Goal: Obtain resource: Download file/media

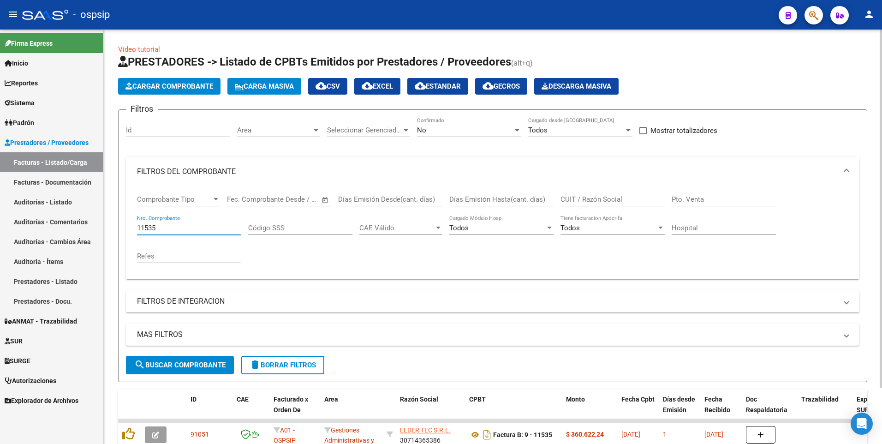
drag, startPoint x: 179, startPoint y: 228, endPoint x: 113, endPoint y: 228, distance: 65.5
click at [113, 228] on div "Video tutorial PRESTADORES -> Listado de CPBTs Emitidos por Prestadores / Prove…" at bounding box center [492, 266] width 778 height 472
click at [434, 129] on div "No" at bounding box center [465, 130] width 96 height 8
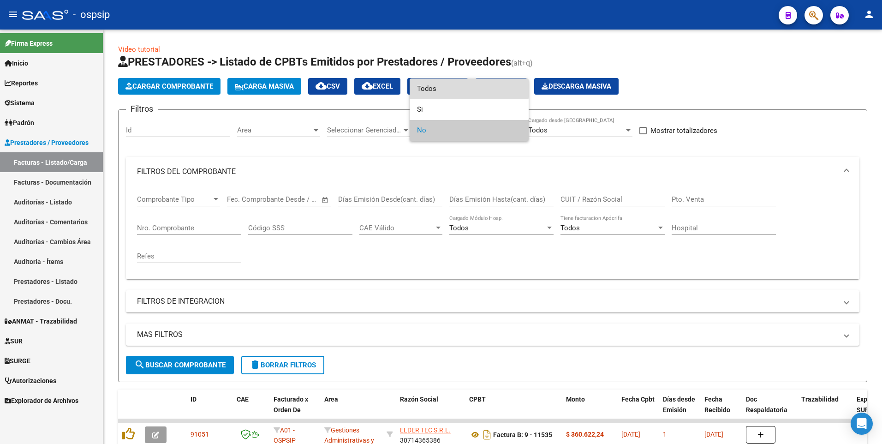
click at [428, 88] on span "Todos" at bounding box center [469, 88] width 104 height 21
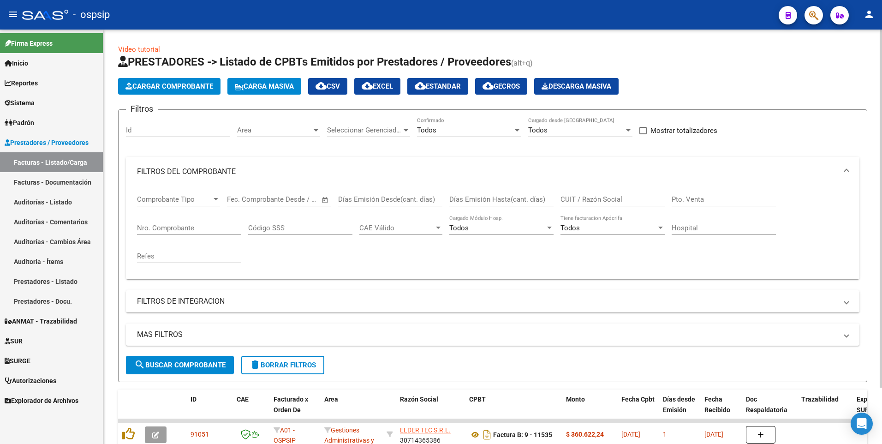
click at [588, 194] on div "CUIT / Razón Social" at bounding box center [612, 196] width 104 height 20
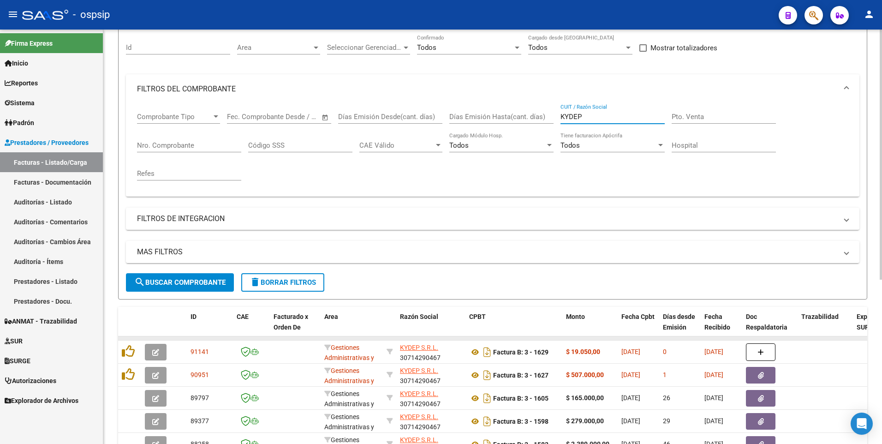
scroll to position [231, 0]
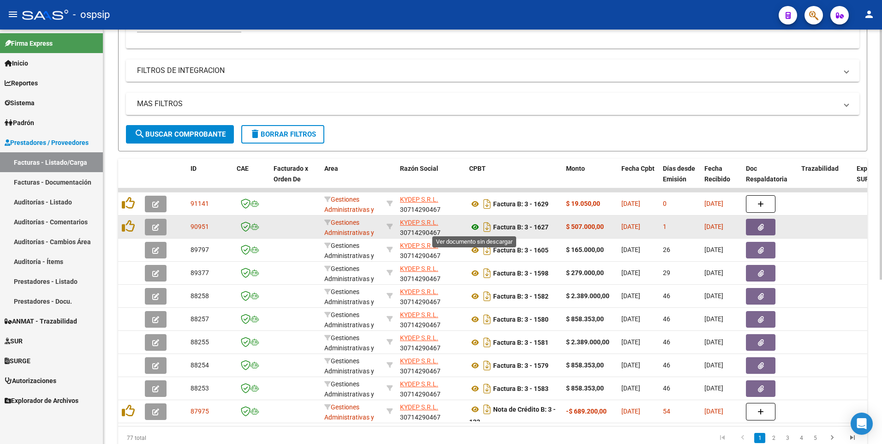
type input "KYDEP"
click at [478, 226] on icon at bounding box center [475, 226] width 12 height 11
click at [748, 232] on button "button" at bounding box center [761, 227] width 30 height 17
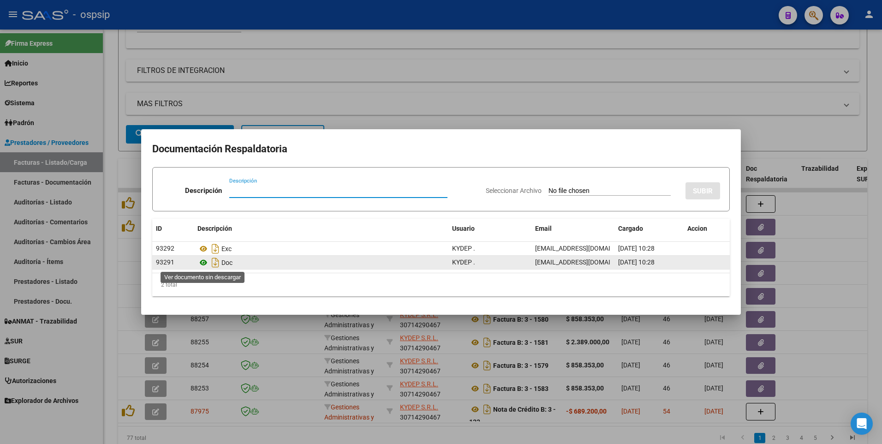
click at [200, 262] on icon at bounding box center [203, 262] width 12 height 11
click at [202, 259] on icon at bounding box center [203, 262] width 12 height 11
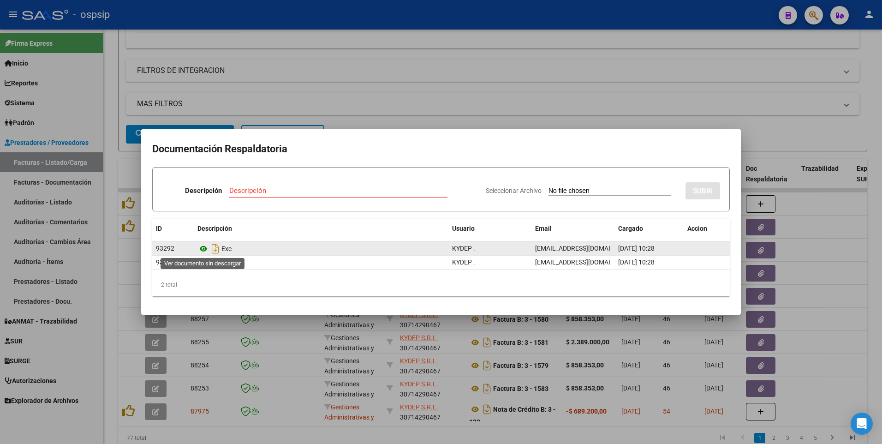
click at [203, 248] on icon at bounding box center [203, 248] width 12 height 11
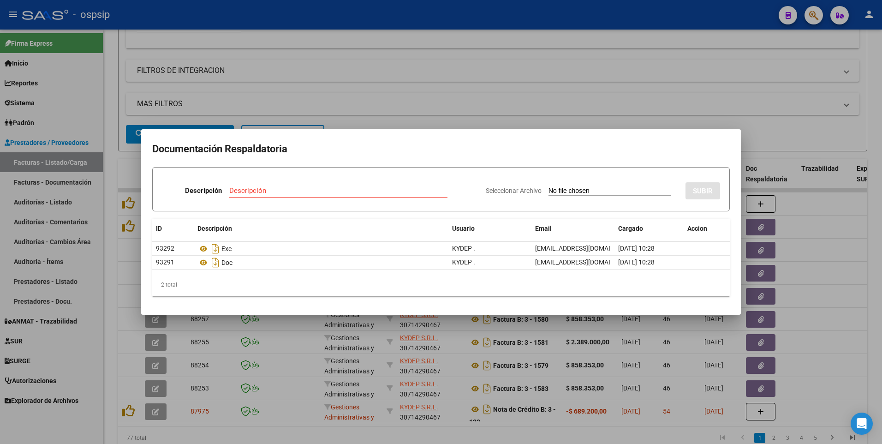
click at [418, 65] on div at bounding box center [441, 222] width 882 height 444
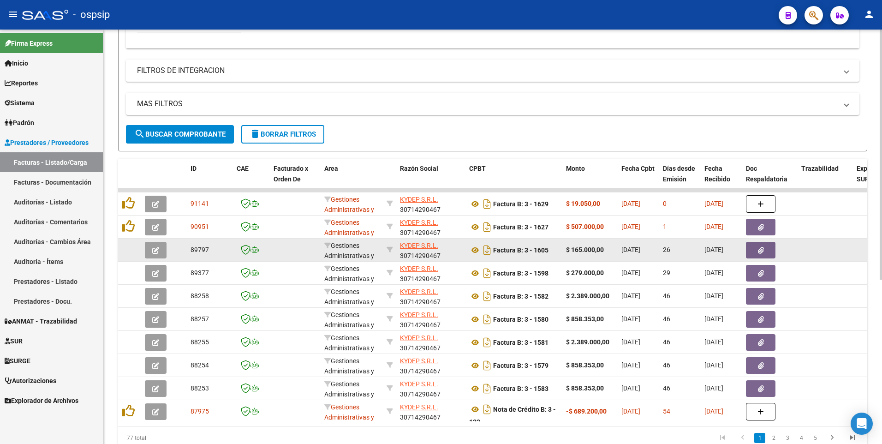
click at [761, 253] on icon "button" at bounding box center [761, 250] width 6 height 7
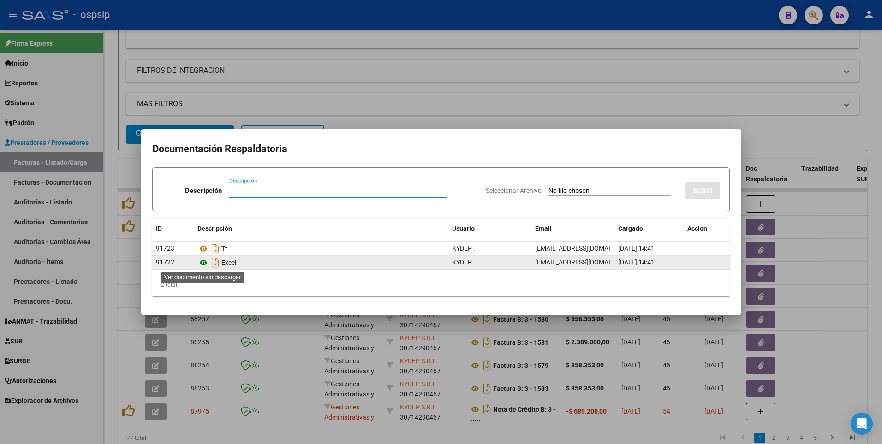
click at [204, 261] on icon at bounding box center [203, 262] width 12 height 11
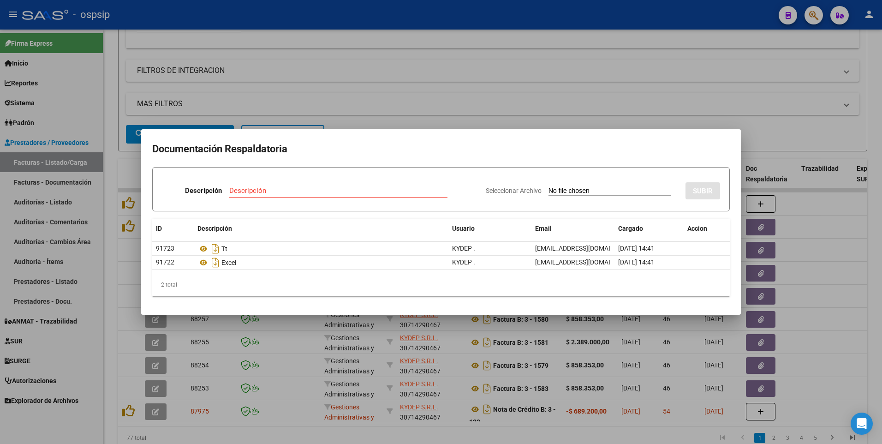
click at [383, 97] on div at bounding box center [441, 222] width 882 height 444
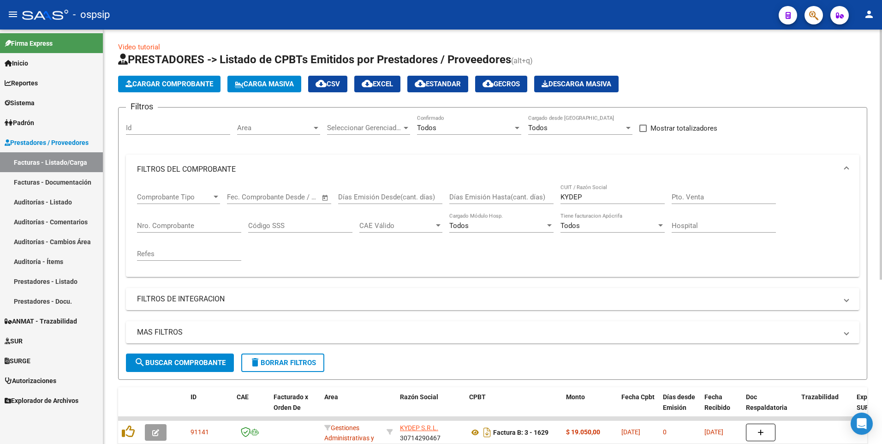
scroll to position [0, 0]
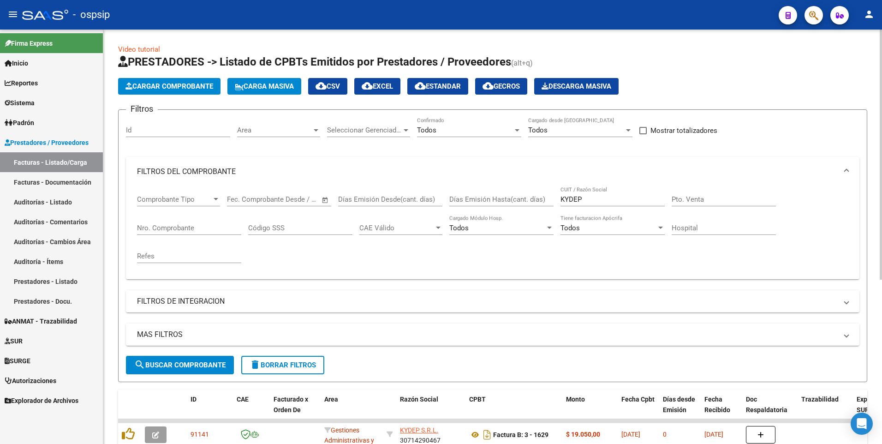
click at [191, 229] on input "Nro. Comprobante" at bounding box center [189, 228] width 104 height 8
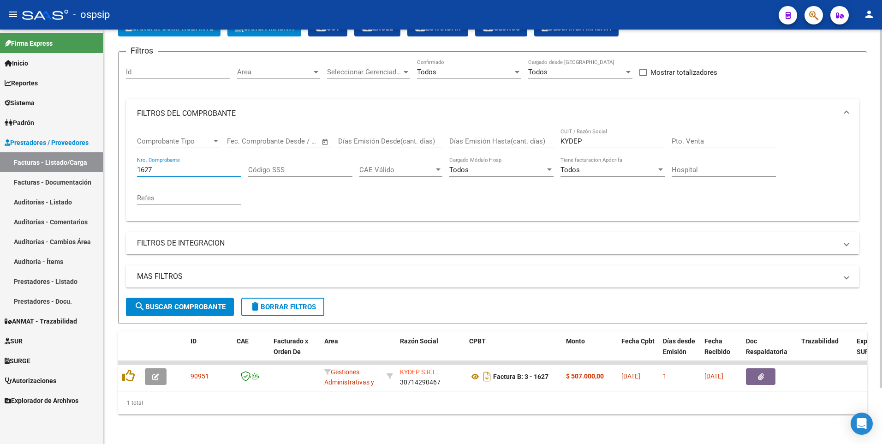
scroll to position [65, 0]
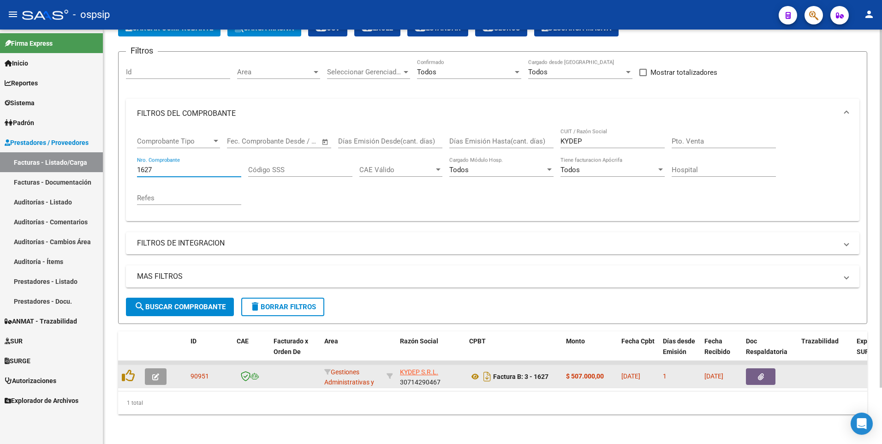
type input "1627"
click at [758, 373] on icon "button" at bounding box center [761, 376] width 6 height 7
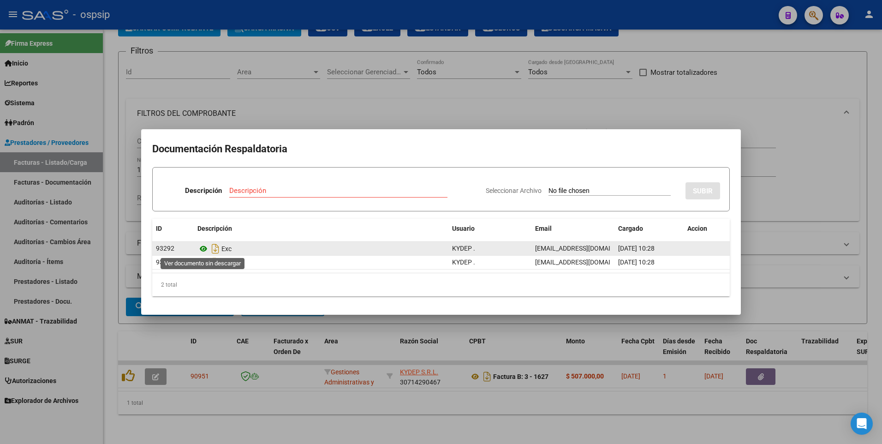
click at [201, 251] on icon at bounding box center [203, 248] width 12 height 11
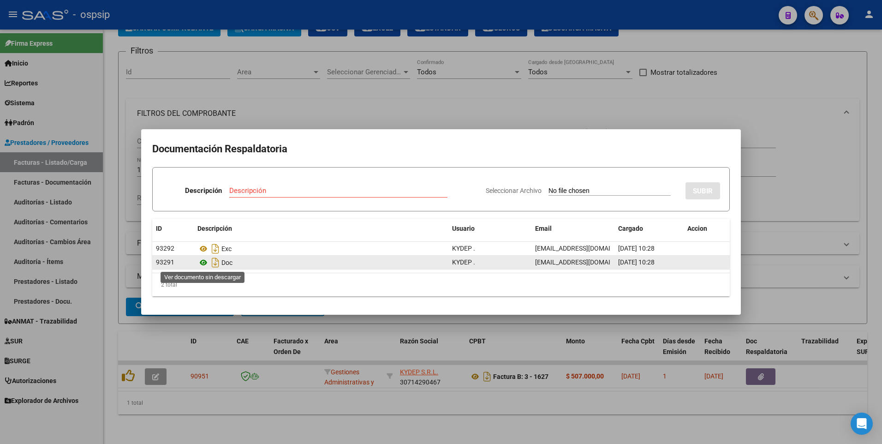
click at [204, 262] on icon at bounding box center [203, 262] width 12 height 11
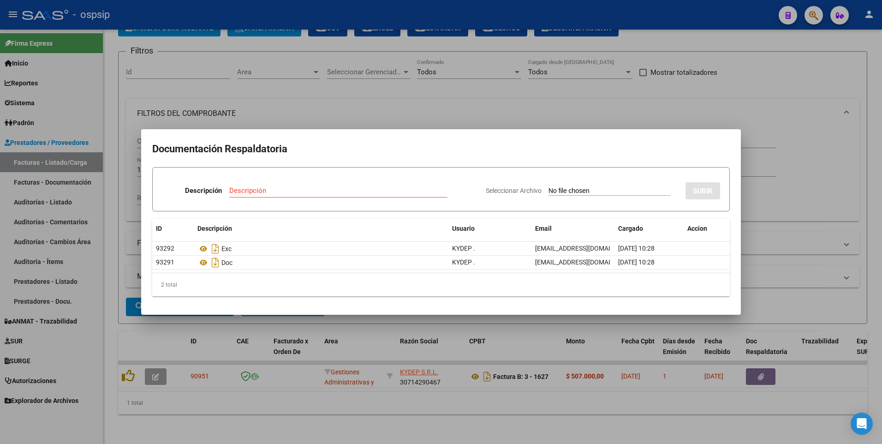
click at [448, 111] on div at bounding box center [441, 222] width 882 height 444
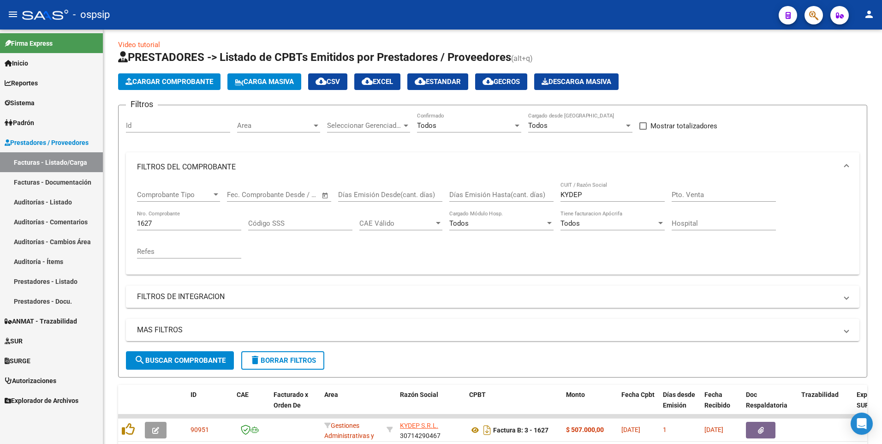
scroll to position [0, 0]
